Goal: Check status: Check status

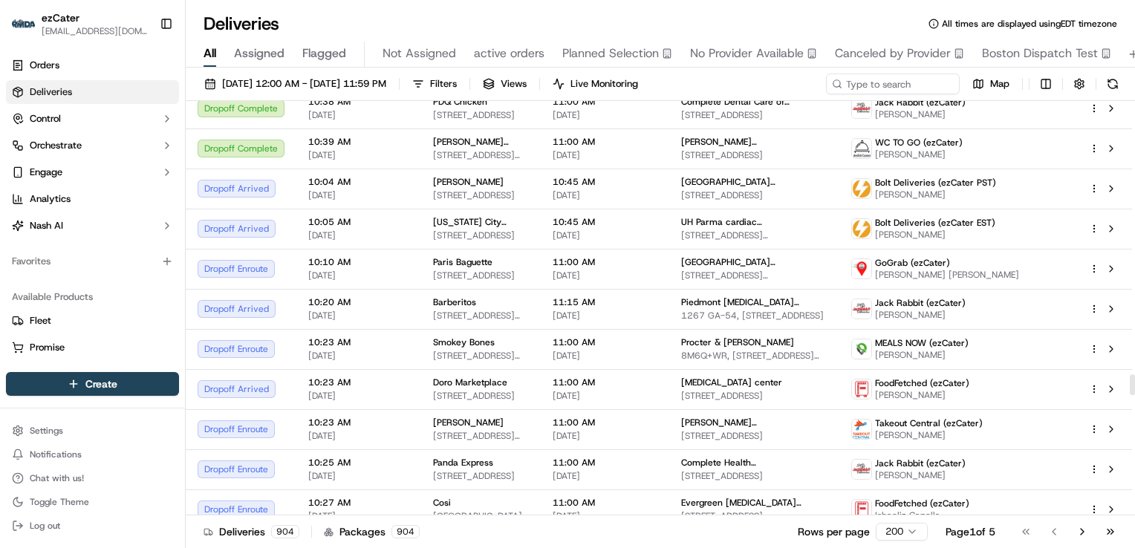
scroll to position [5357, 0]
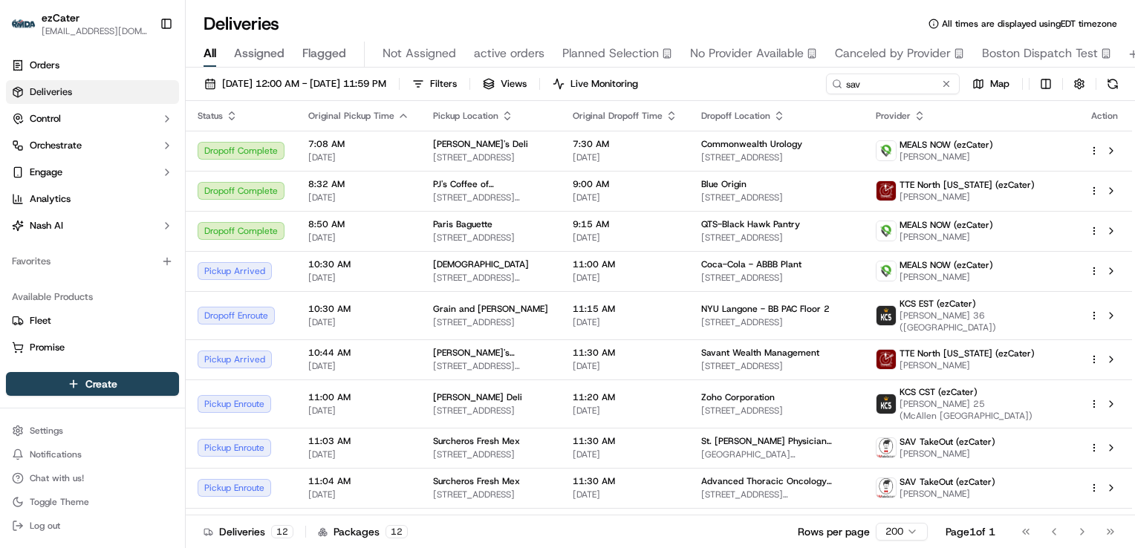
scroll to position [16, 0]
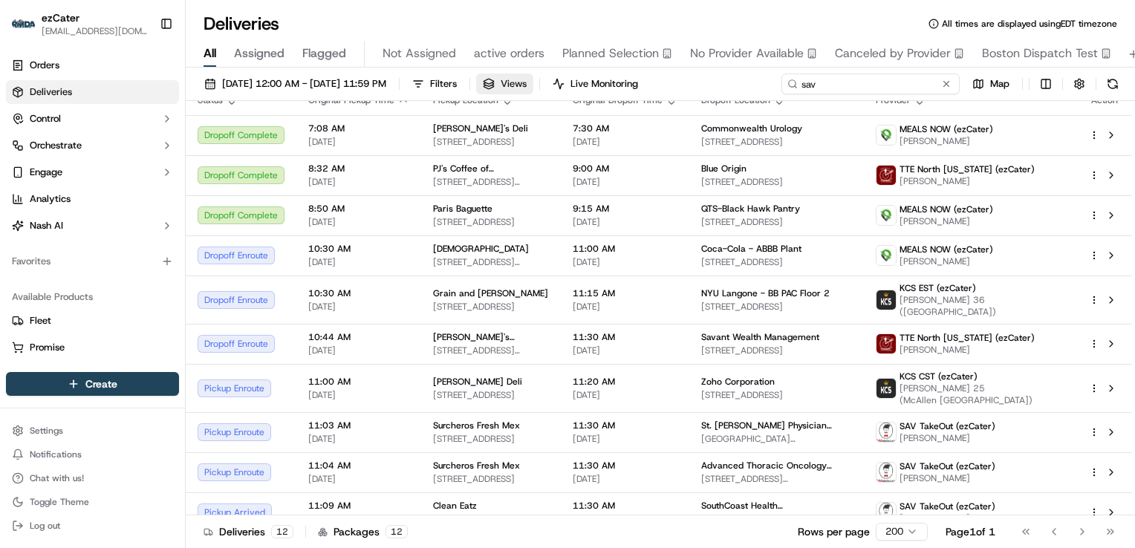
drag, startPoint x: 872, startPoint y: 82, endPoint x: 559, endPoint y: 76, distance: 312.8
click at [559, 76] on div "09/22/2025 12:00 AM - 09/22/2025 11:59 PM Filters Views Live Monitoring sav Map" at bounding box center [660, 87] width 949 height 27
paste input "FZ5671"
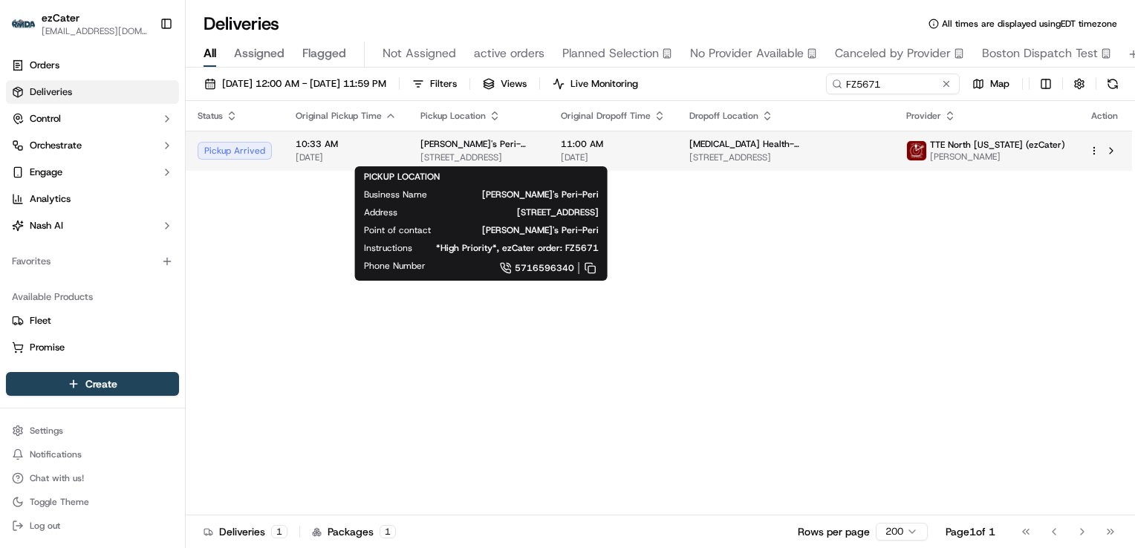
click at [506, 159] on span "15001 Potomac Town Pl, Woodbridge, VA 22191, USA" at bounding box center [478, 158] width 117 height 12
click at [358, 276] on div "PICKUP LOCATION Business Name Nando's Peri-Peri Address 15001 Potomac Town Pl, …" at bounding box center [481, 223] width 253 height 114
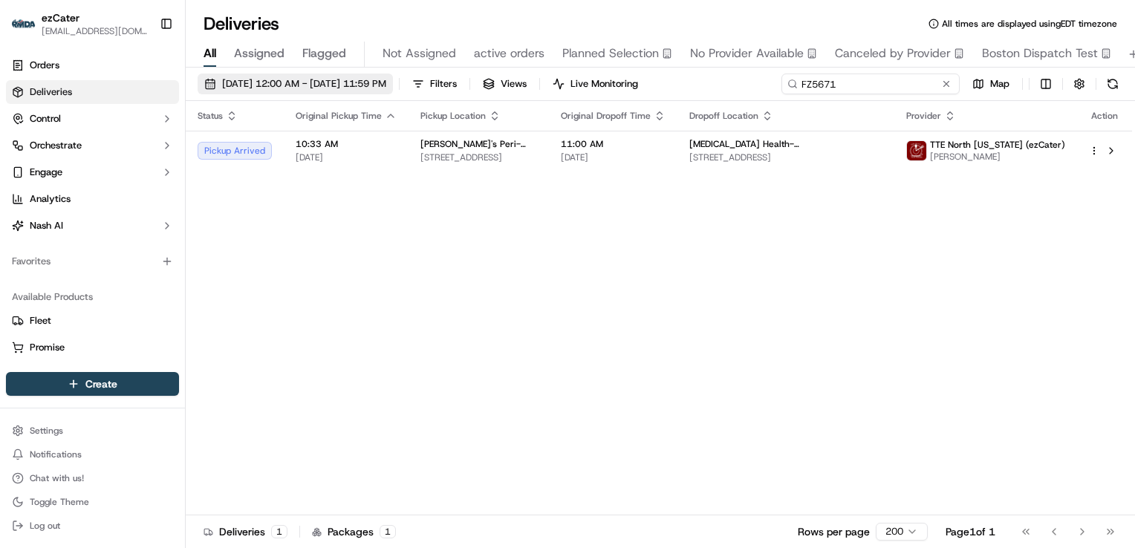
drag, startPoint x: 883, startPoint y: 83, endPoint x: 441, endPoint y: 74, distance: 441.4
click at [441, 74] on div "09/22/2025 12:00 AM - 09/22/2025 11:59 PM Filters Views Live Monitoring FZ5671 …" at bounding box center [660, 87] width 949 height 27
paste input "KUXWY"
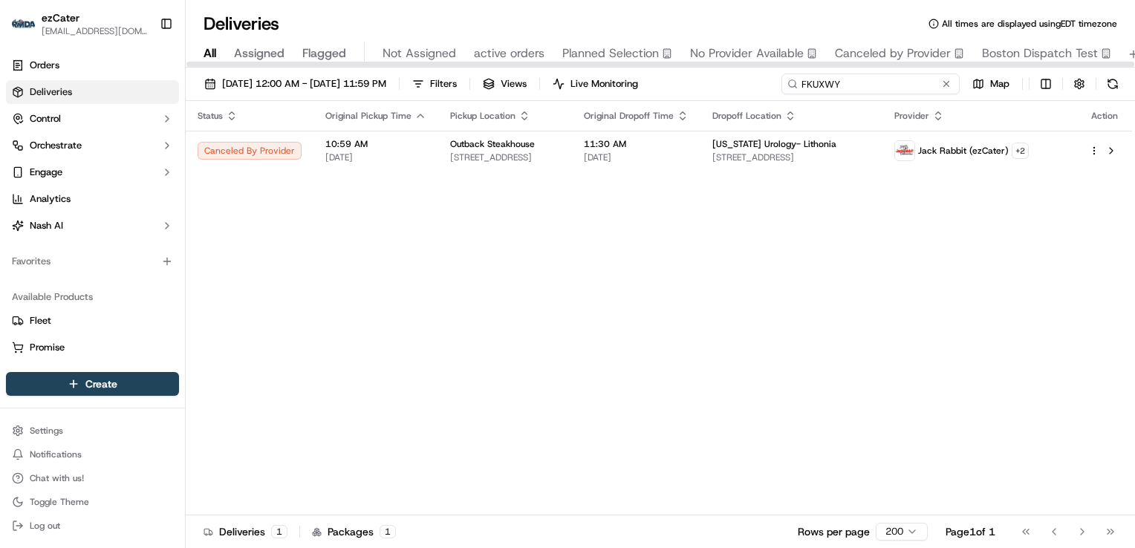
drag, startPoint x: 853, startPoint y: 87, endPoint x: 606, endPoint y: 60, distance: 248.1
click at [606, 60] on div "Deliveries All times are displayed using EDT timezone All Assigned Flagged Not …" at bounding box center [660, 274] width 949 height 548
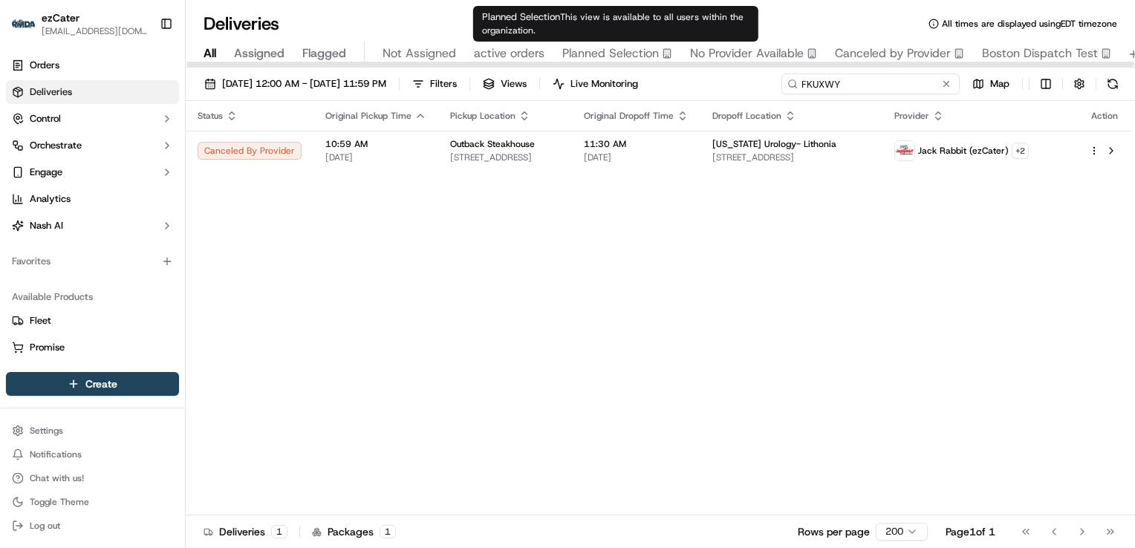
paste input "J12X63"
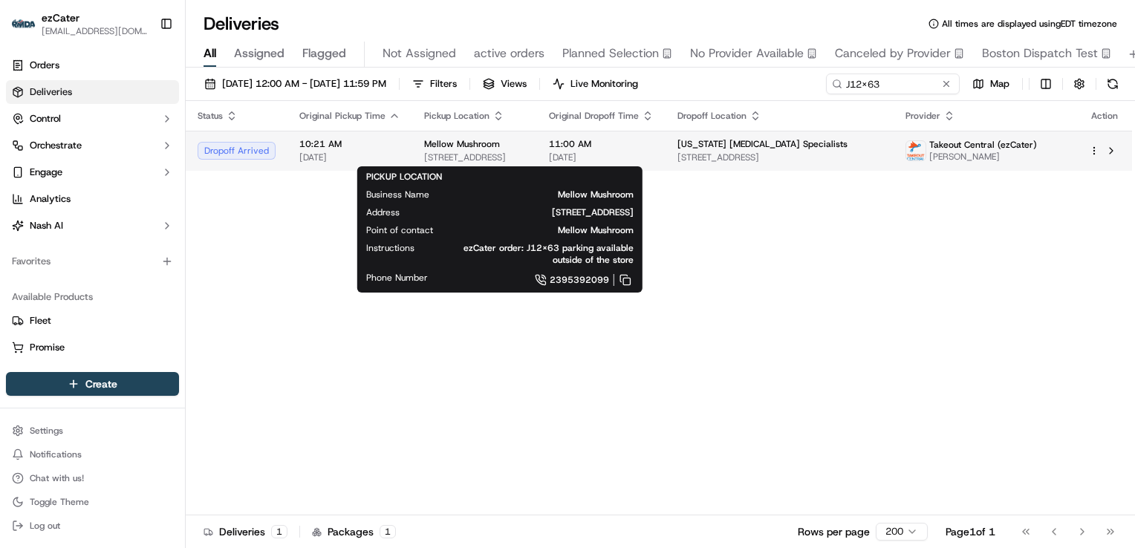
click at [452, 152] on span "53 NE Pine Island Rd, Cape Coral, FL 33909, USA" at bounding box center [474, 158] width 101 height 12
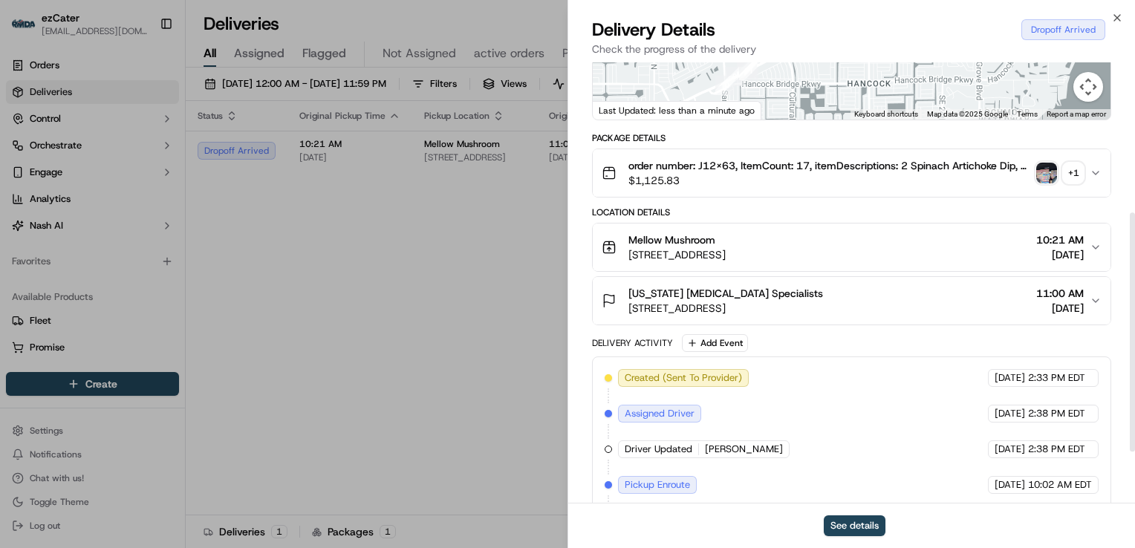
scroll to position [374, 0]
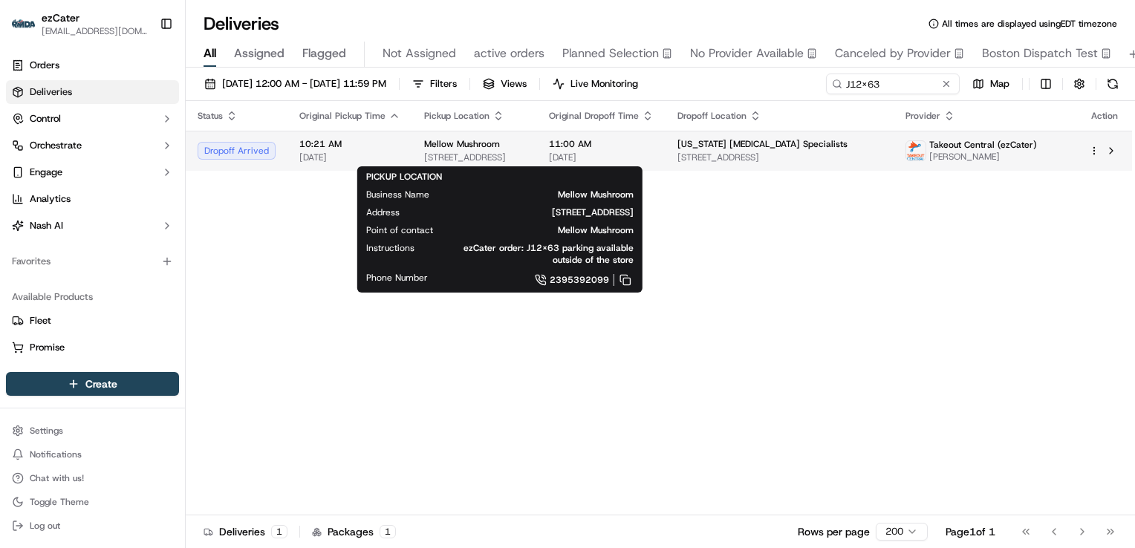
click at [487, 156] on span "53 NE Pine Island Rd, Cape Coral, FL 33909, USA" at bounding box center [474, 158] width 101 height 12
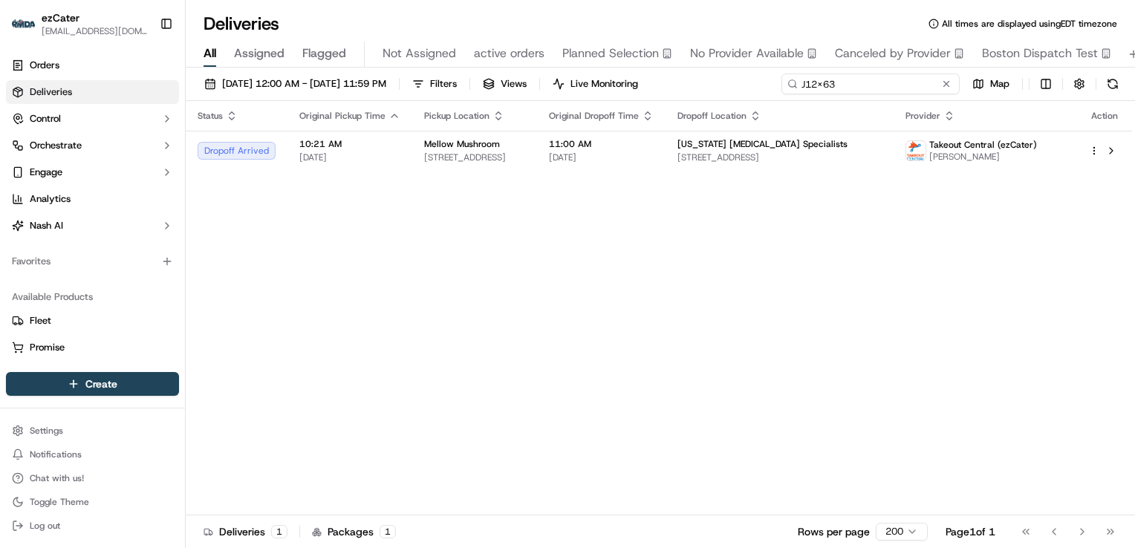
drag, startPoint x: 895, startPoint y: 79, endPoint x: 458, endPoint y: 75, distance: 437.6
click at [458, 75] on div "09/22/2025 12:00 AM - 09/22/2025 11:59 PM Filters Views Live Monitoring J12X63 …" at bounding box center [660, 87] width 949 height 27
paste input "0891Y7"
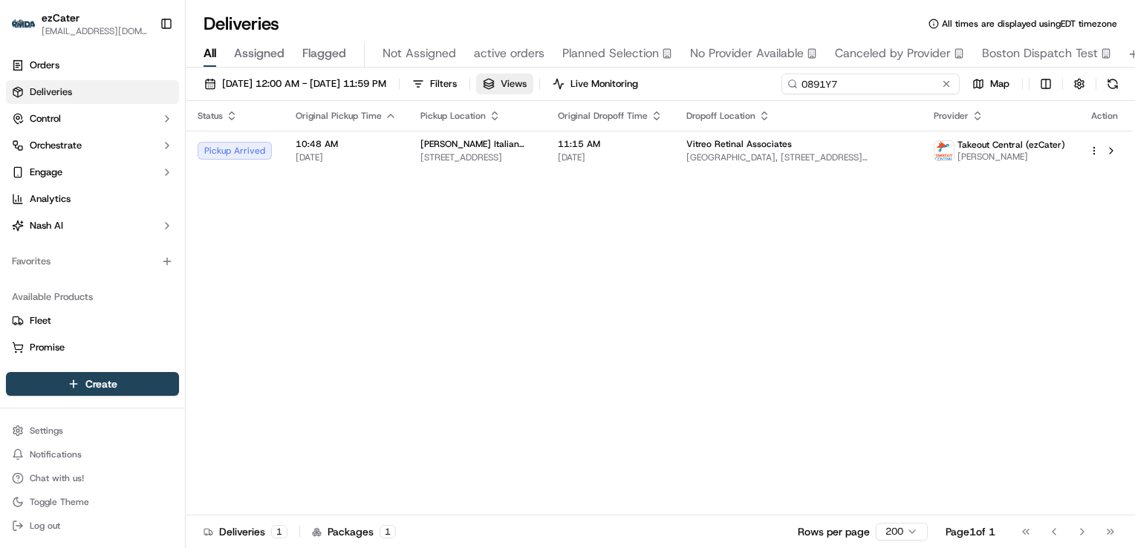
drag, startPoint x: 854, startPoint y: 88, endPoint x: 551, endPoint y: 82, distance: 303.9
click at [551, 82] on div "09/22/2025 12:00 AM - 09/22/2025 11:59 PM Filters Views Live Monitoring 0891Y7 …" at bounding box center [660, 87] width 949 height 27
paste input "FZ5671"
drag, startPoint x: 846, startPoint y: 88, endPoint x: 584, endPoint y: 80, distance: 262.4
click at [584, 80] on div "09/22/2025 12:00 AM - 09/22/2025 11:59 PM Filters Views Live Monitoring FZ5671 …" at bounding box center [660, 87] width 949 height 27
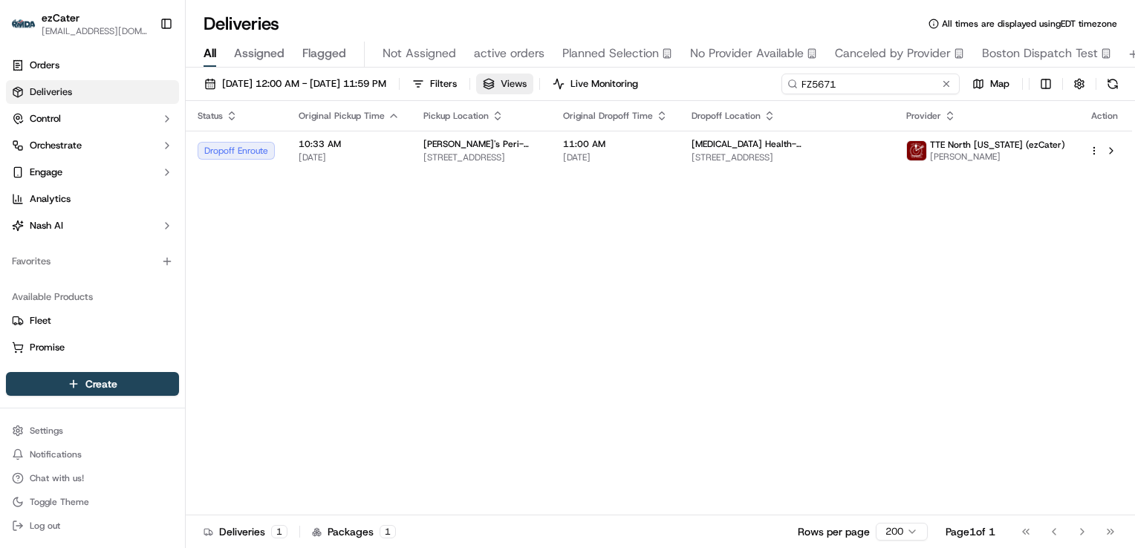
paste input "ZMXUGC"
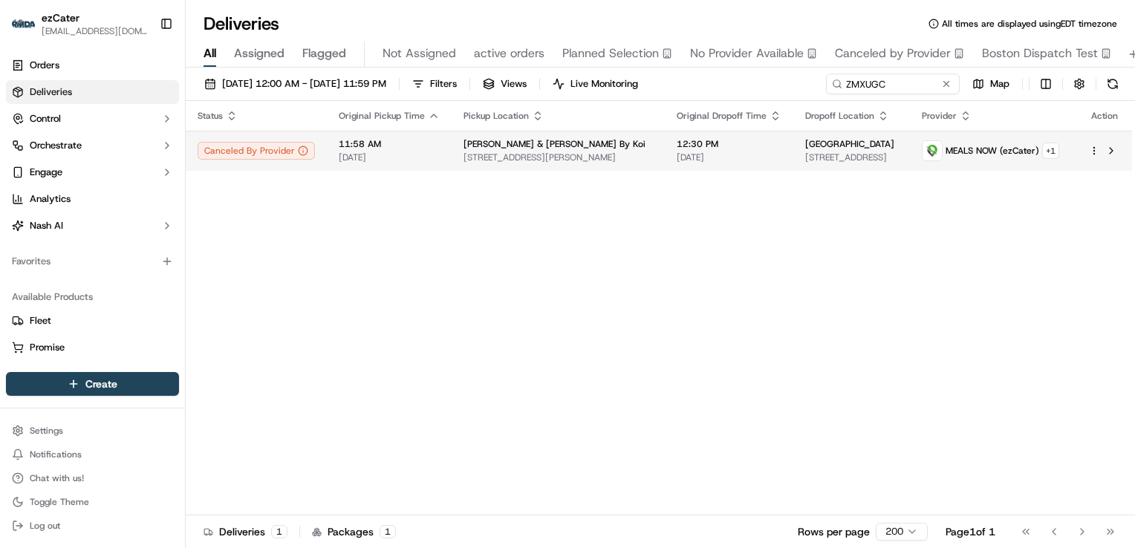
click at [553, 153] on span "3564 Ambassador Caffery Pkwy, Lafayette, LA 70503, USA" at bounding box center [558, 158] width 189 height 12
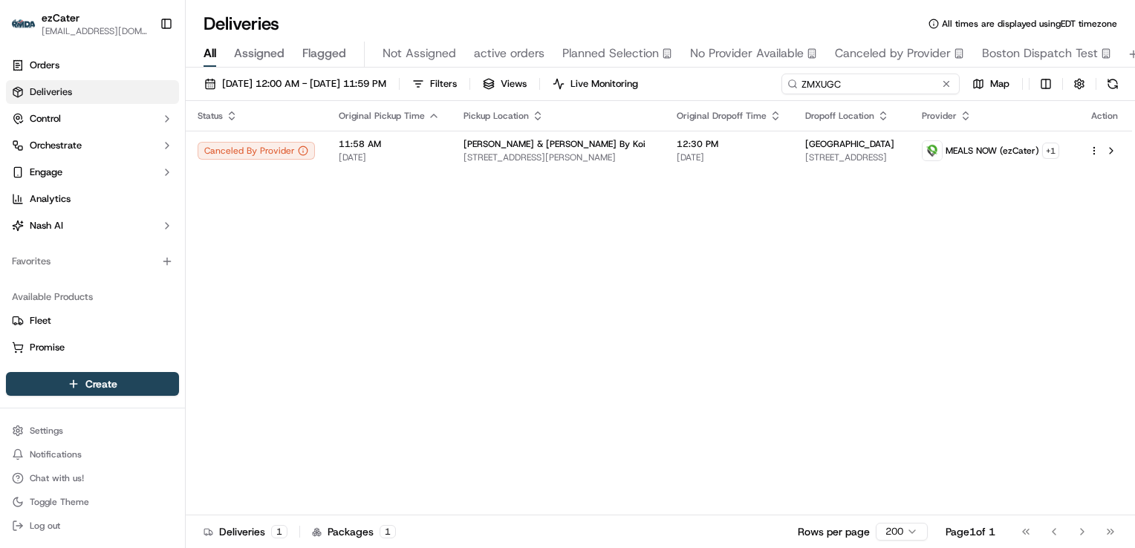
drag, startPoint x: 900, startPoint y: 88, endPoint x: 553, endPoint y: 54, distance: 349.4
click at [562, 54] on div "Deliveries All times are displayed using EDT timezone All Assigned Flagged Not …" at bounding box center [660, 274] width 949 height 548
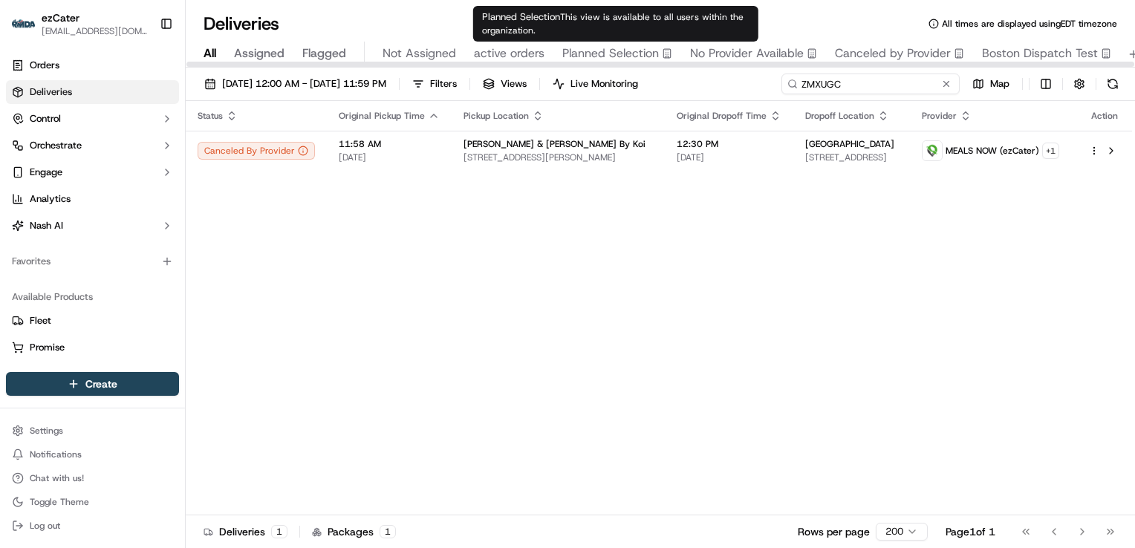
paste input "YGQ74A"
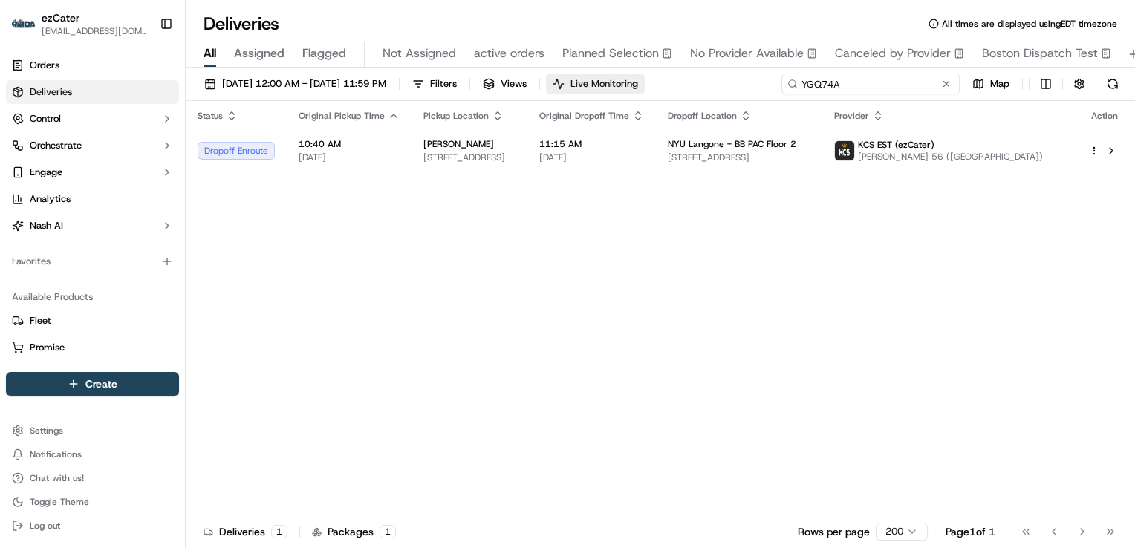
drag, startPoint x: 862, startPoint y: 82, endPoint x: 618, endPoint y: 80, distance: 243.7
click at [618, 80] on div "09/22/2025 12:00 AM - 09/22/2025 11:59 PM Filters Views Live Monitoring YGQ74A …" at bounding box center [660, 87] width 949 height 27
paste input "F1MZTA"
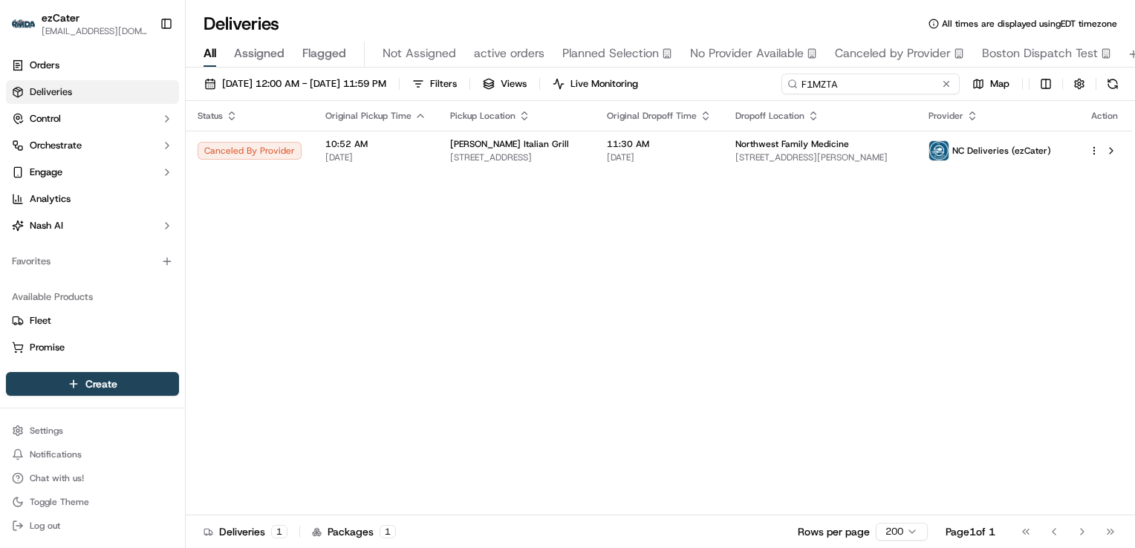
type input "F1MZTA"
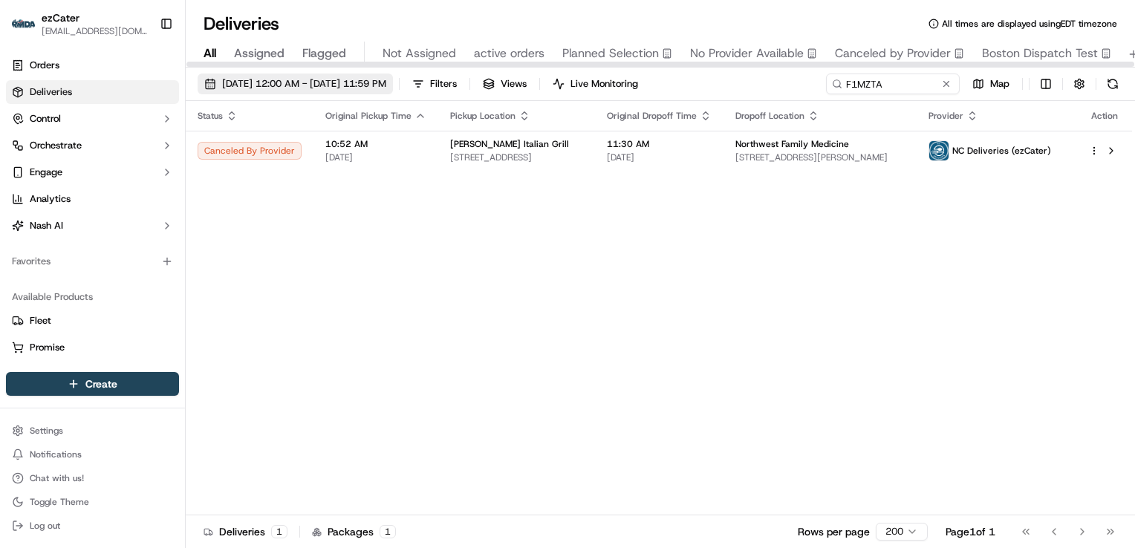
click at [264, 91] on button "09/22/2025 12:00 AM - 09/22/2025 11:59 PM" at bounding box center [295, 84] width 195 height 21
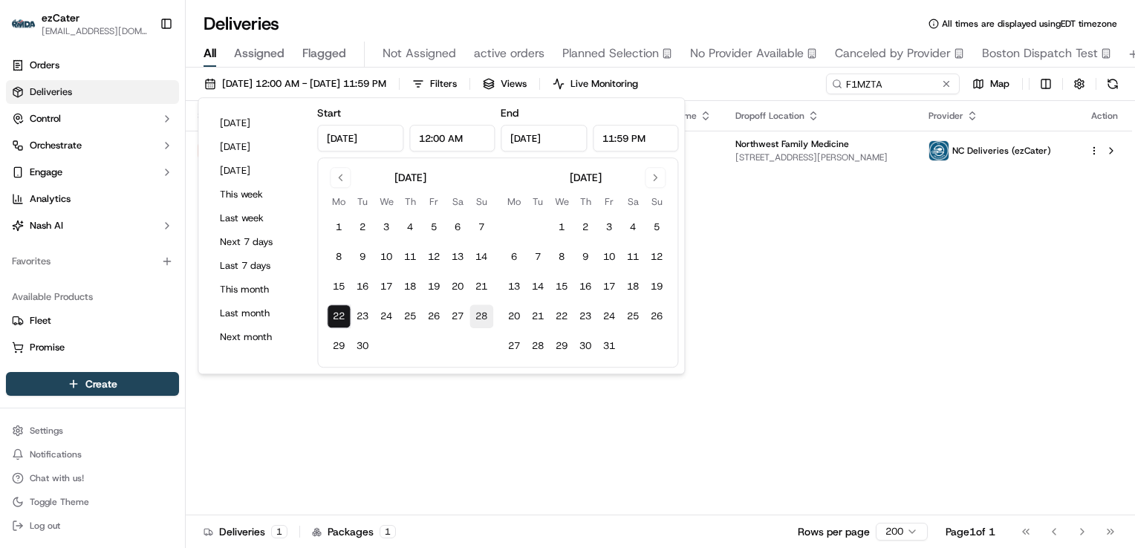
click at [488, 315] on button "28" at bounding box center [482, 317] width 24 height 24
type input "Sep 28, 2025"
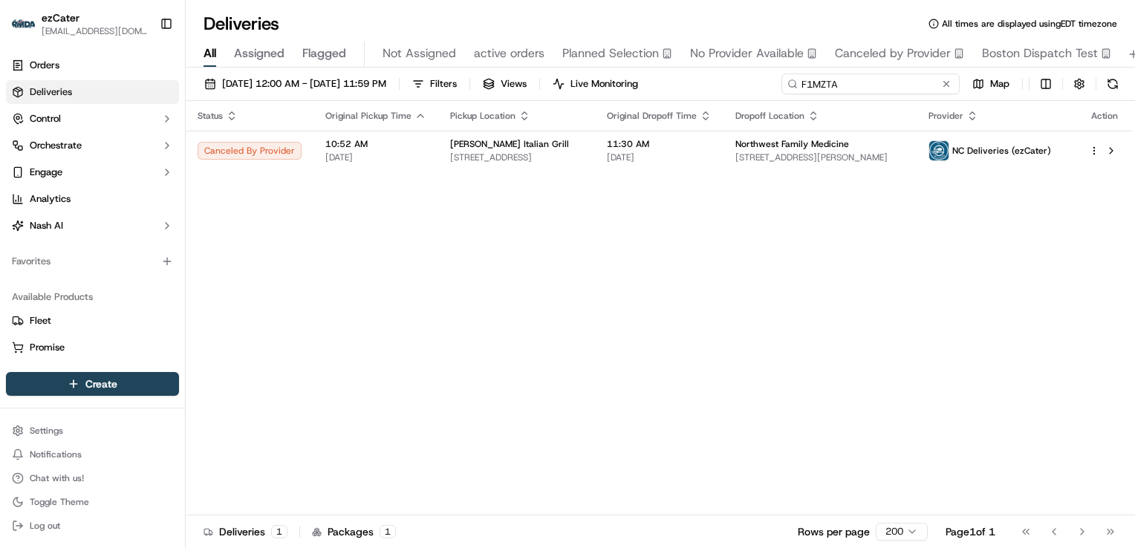
click at [606, 64] on div "Deliveries All times are displayed using EDT timezone All Assigned Flagged Not …" at bounding box center [660, 274] width 949 height 548
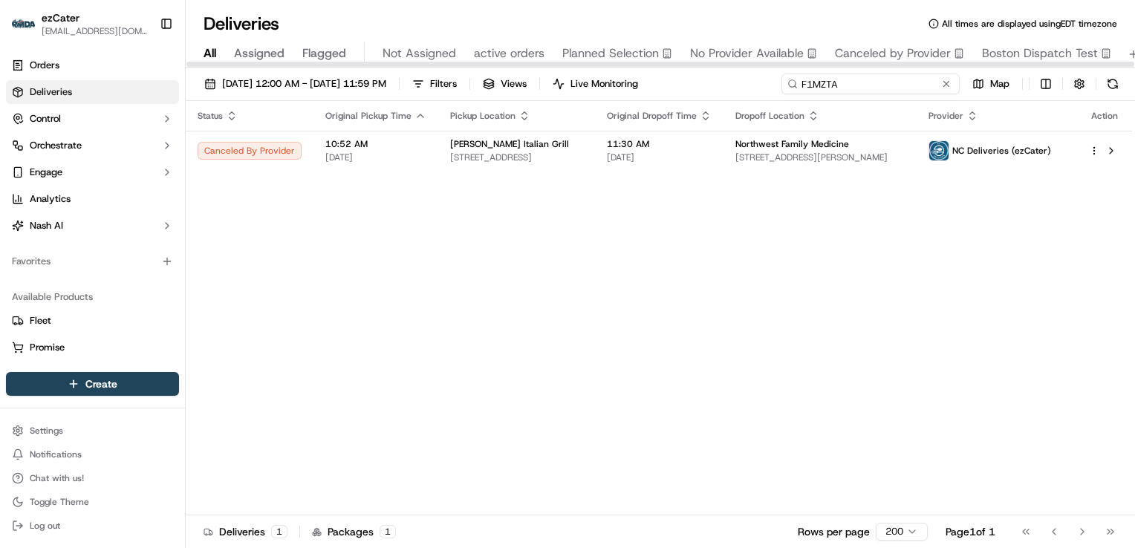
paste input "KGF-G0Y"
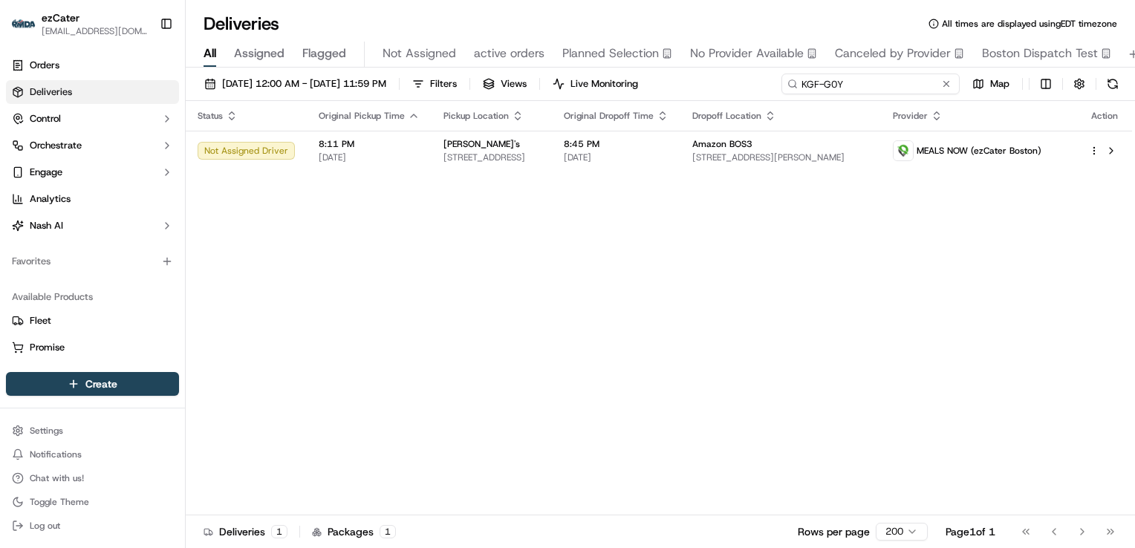
click at [799, 88] on input "KGF-G0Y" at bounding box center [871, 84] width 178 height 21
drag, startPoint x: 861, startPoint y: 82, endPoint x: 507, endPoint y: 79, distance: 353.6
click at [505, 80] on div "09/22/2025 12:00 AM - 09/28/2025 11:59 PM Filters Views Live Monitoring KGF-G0Y…" at bounding box center [660, 87] width 949 height 27
paste input "YGQ74A"
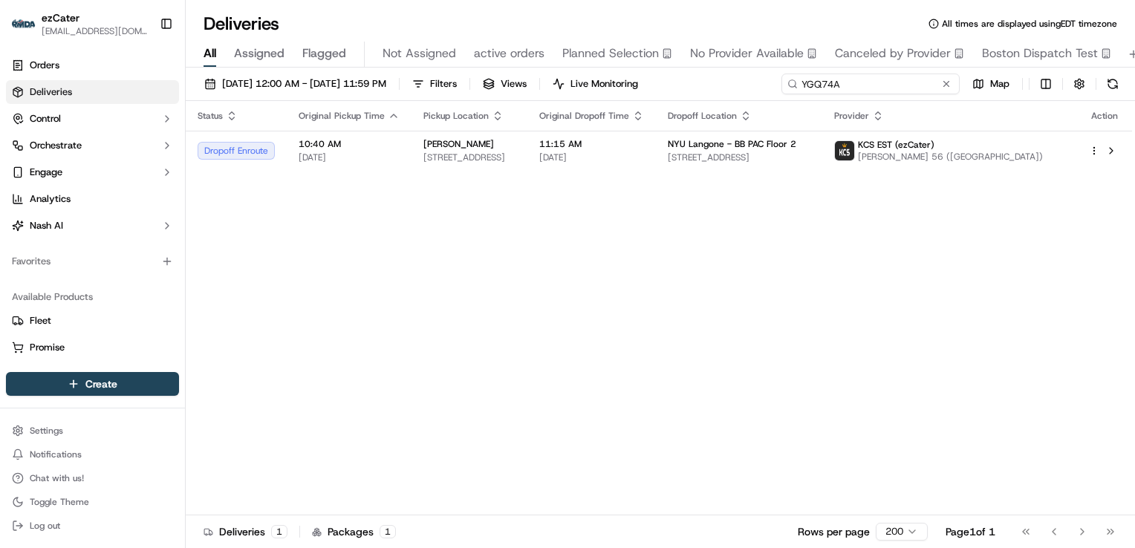
type input "YGQ74A"
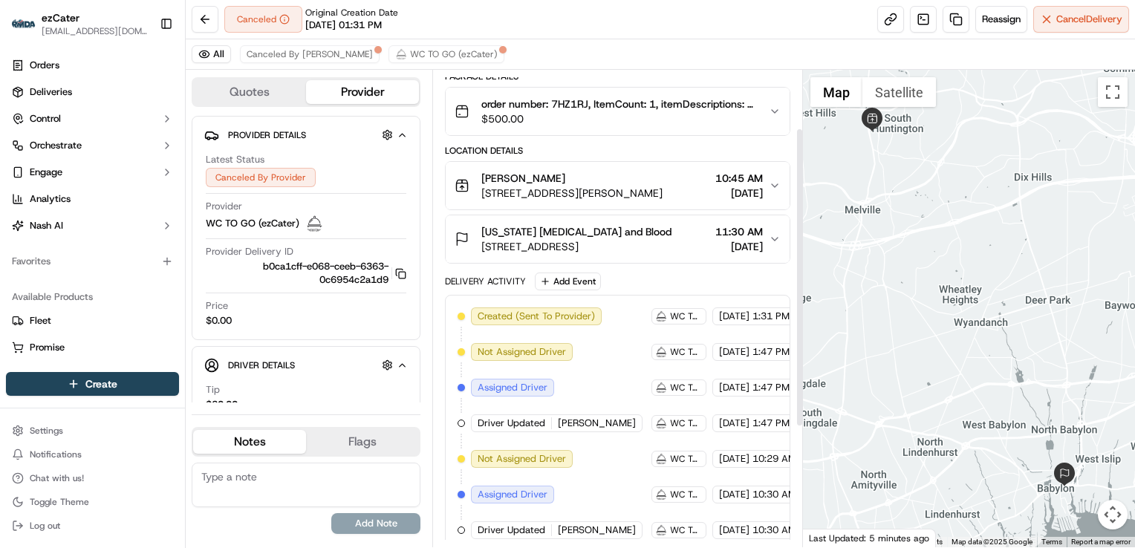
scroll to position [59, 0]
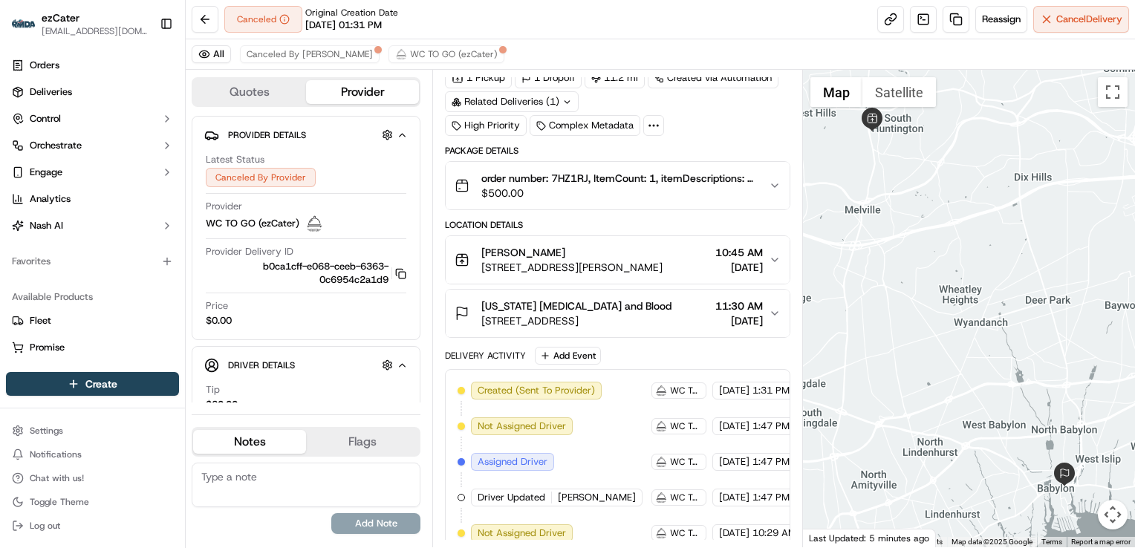
click at [624, 189] on span "$500.00" at bounding box center [618, 193] width 275 height 15
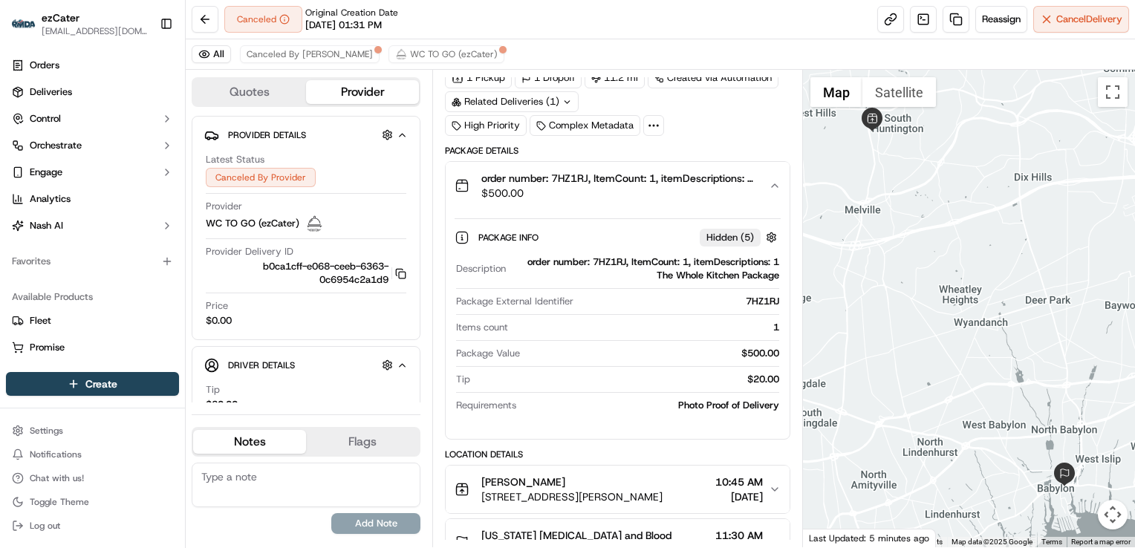
click at [612, 263] on div "order number: 7HZ1RJ, ItemCount: 1, itemDescriptions: 1 The Whole Kitchen Packa…" at bounding box center [645, 269] width 267 height 27
copy div "7HZ1RJ"
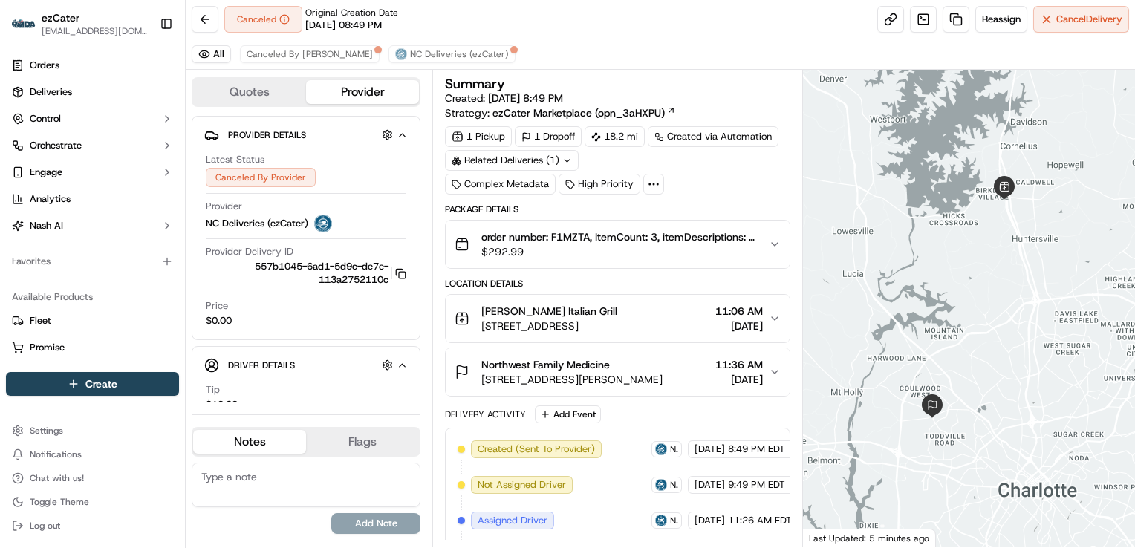
click at [605, 264] on button "order number: F1MZTA, ItemCount: 3, itemDescriptions: 1 Chicken Bryan Perfect B…" at bounding box center [617, 245] width 343 height 48
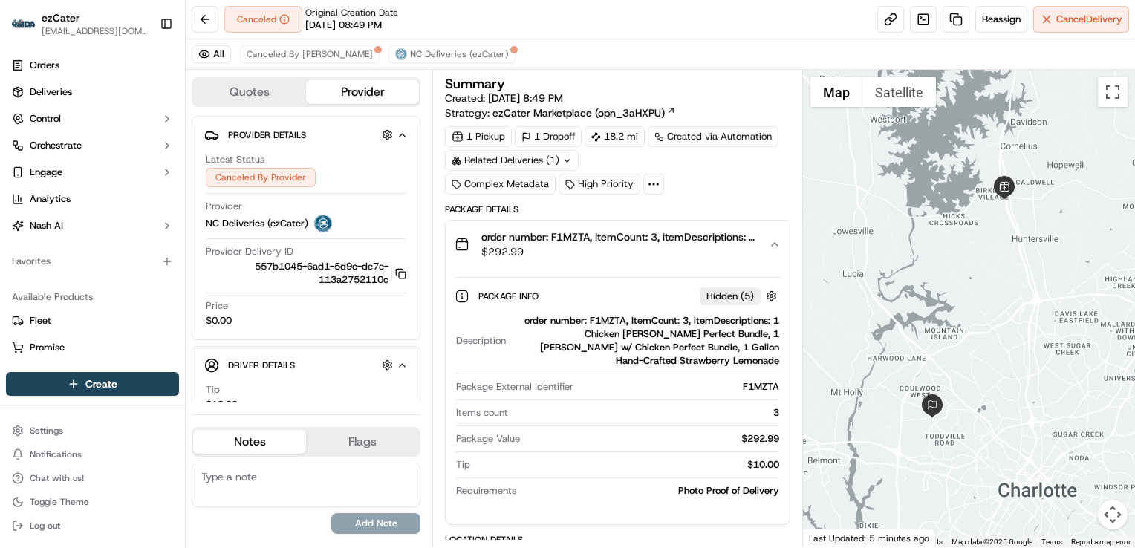
click at [603, 319] on div "order number: F1MZTA, ItemCount: 3, itemDescriptions: 1 Chicken Bryan Perfect B…" at bounding box center [645, 340] width 267 height 53
copy div "F1MZTA"
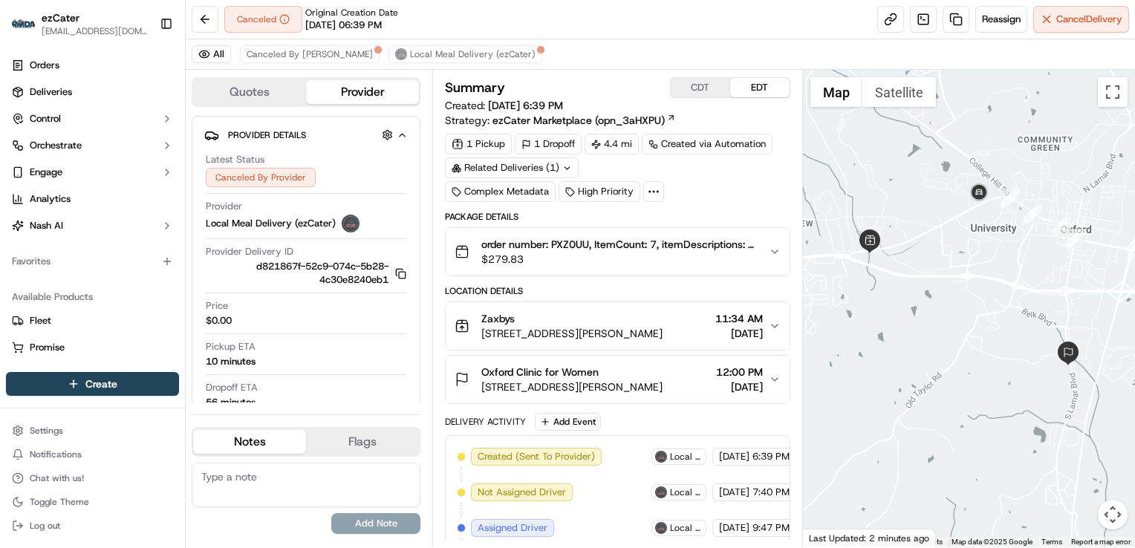
click at [603, 258] on span "$279.83" at bounding box center [618, 259] width 275 height 15
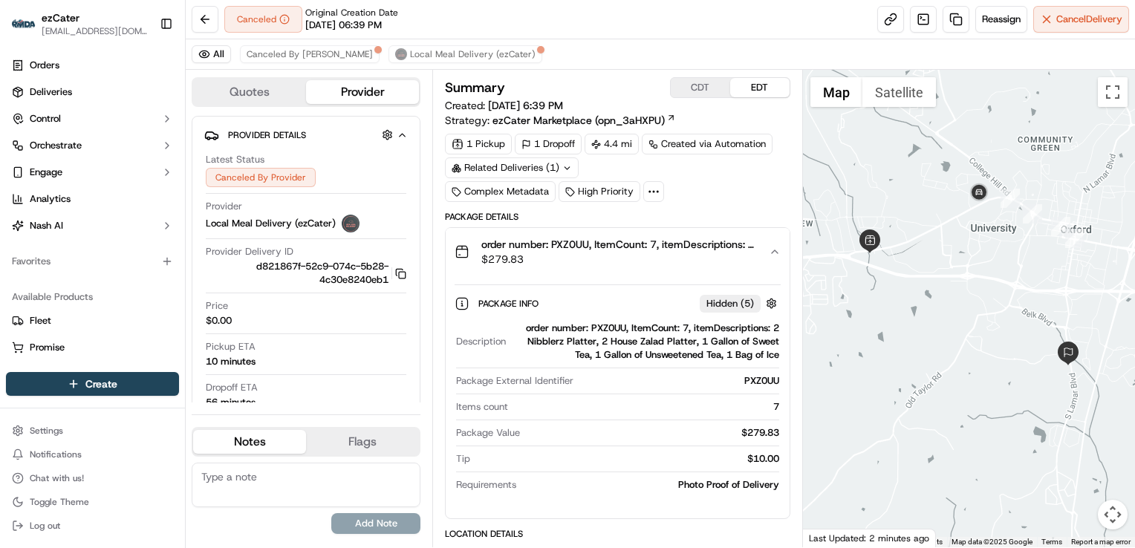
click at [600, 328] on div "order number: PXZ0UU, ItemCount: 7, itemDescriptions: 2 Nibblerz Platter, 2 Hou…" at bounding box center [645, 342] width 267 height 40
click at [600, 326] on div "order number: PXZ0UU, ItemCount: 7, itemDescriptions: 2 Nibblerz Platter, 2 Hou…" at bounding box center [645, 342] width 267 height 40
copy div "PXZ0UU"
